Goal: Navigation & Orientation: Find specific page/section

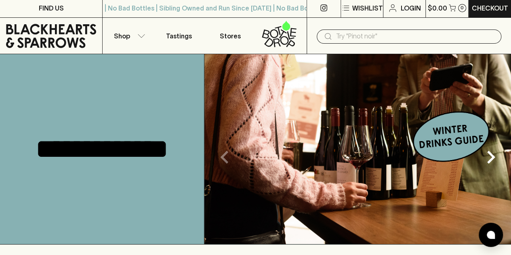
scroll to position [2, 0]
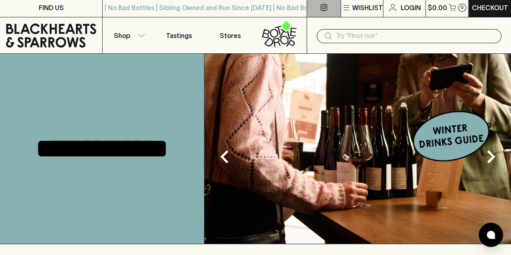
click at [328, 5] on link at bounding box center [324, 7] width 34 height 19
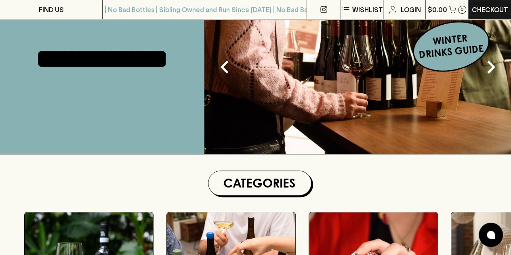
scroll to position [93, 0]
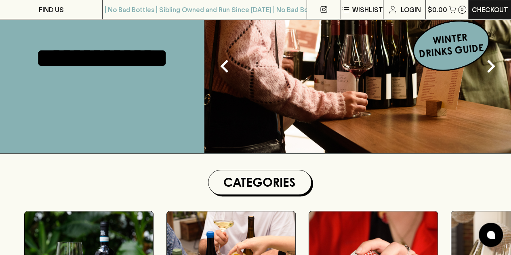
click at [114, 63] on p "**********" at bounding box center [102, 58] width 158 height 40
click at [488, 68] on icon "Next" at bounding box center [491, 66] width 26 height 26
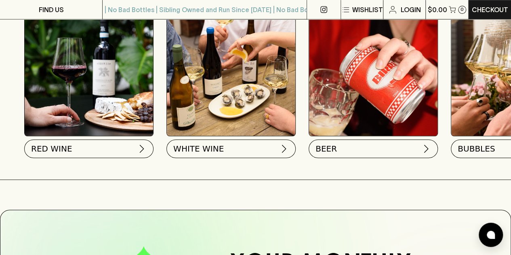
scroll to position [0, 0]
